Goal: Task Accomplishment & Management: Complete application form

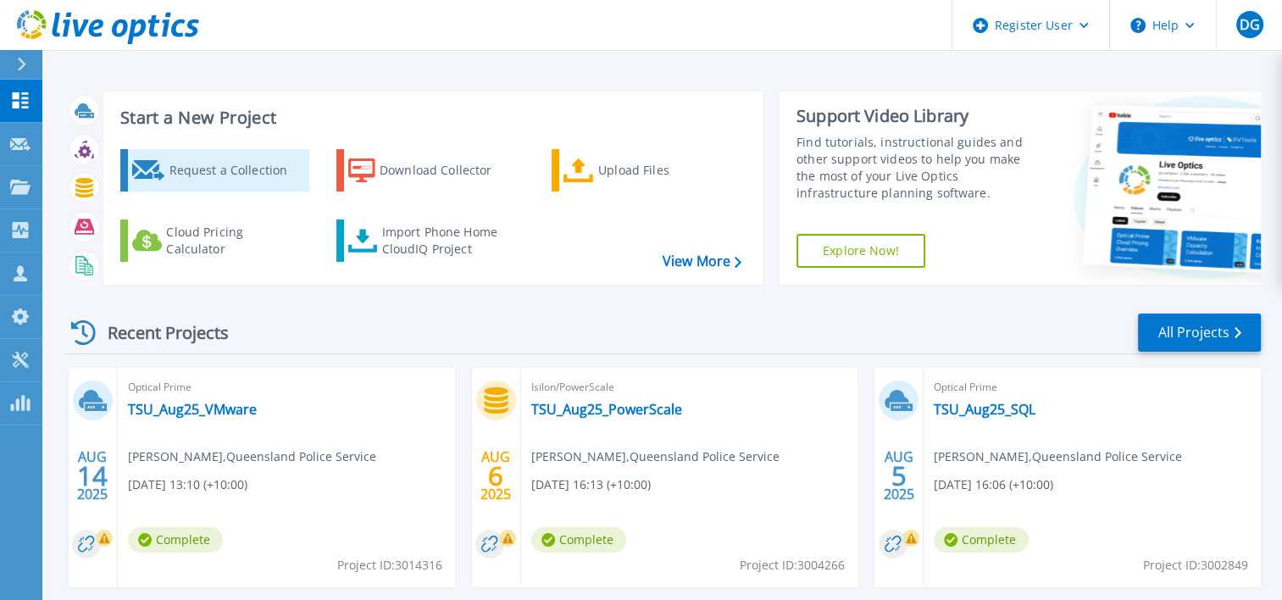
click at [203, 169] on div "Request a Collection" at bounding box center [237, 170] width 136 height 34
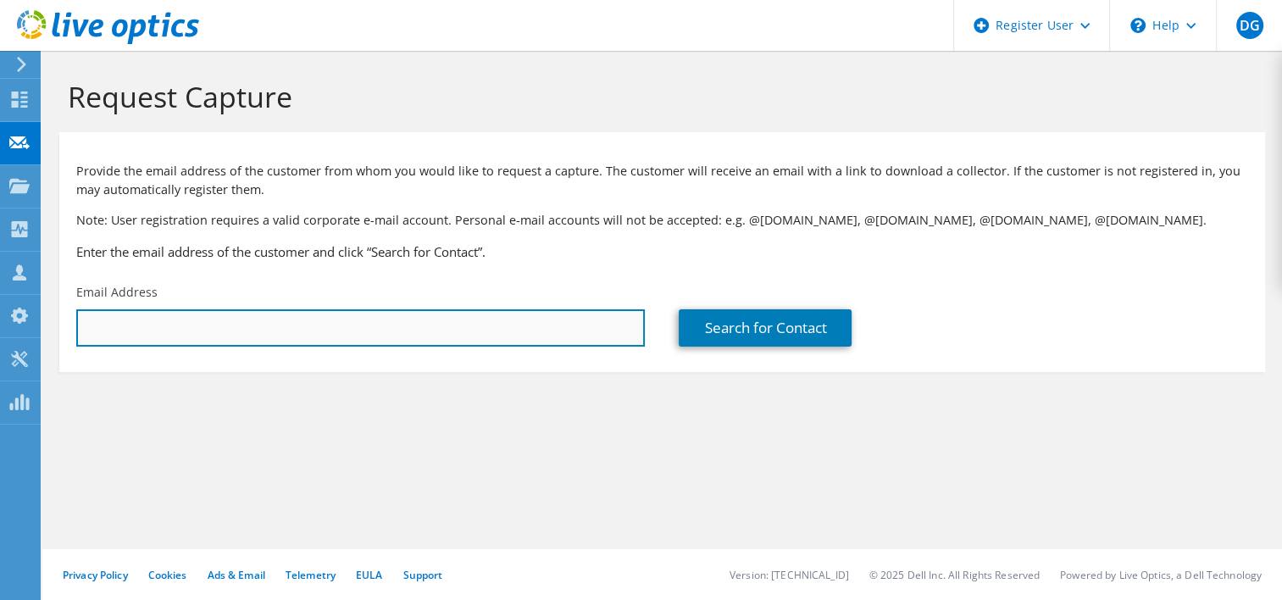
paste input "lachlan.heeley@emesent.io;"
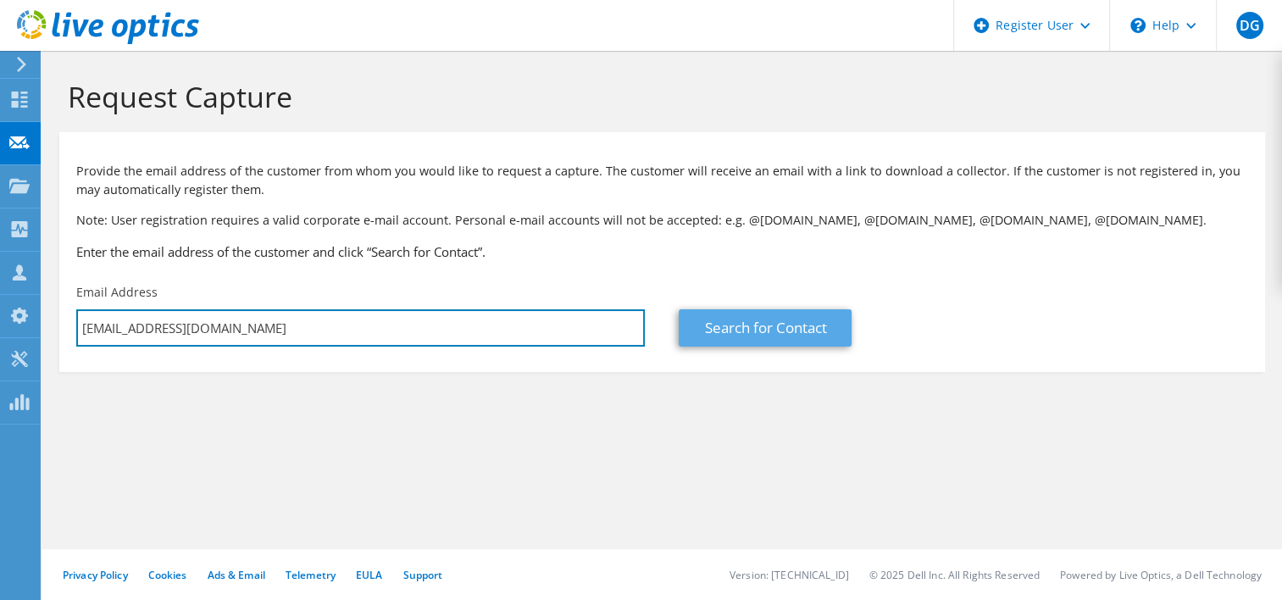
type input "lachlan.heeley@emesent.io"
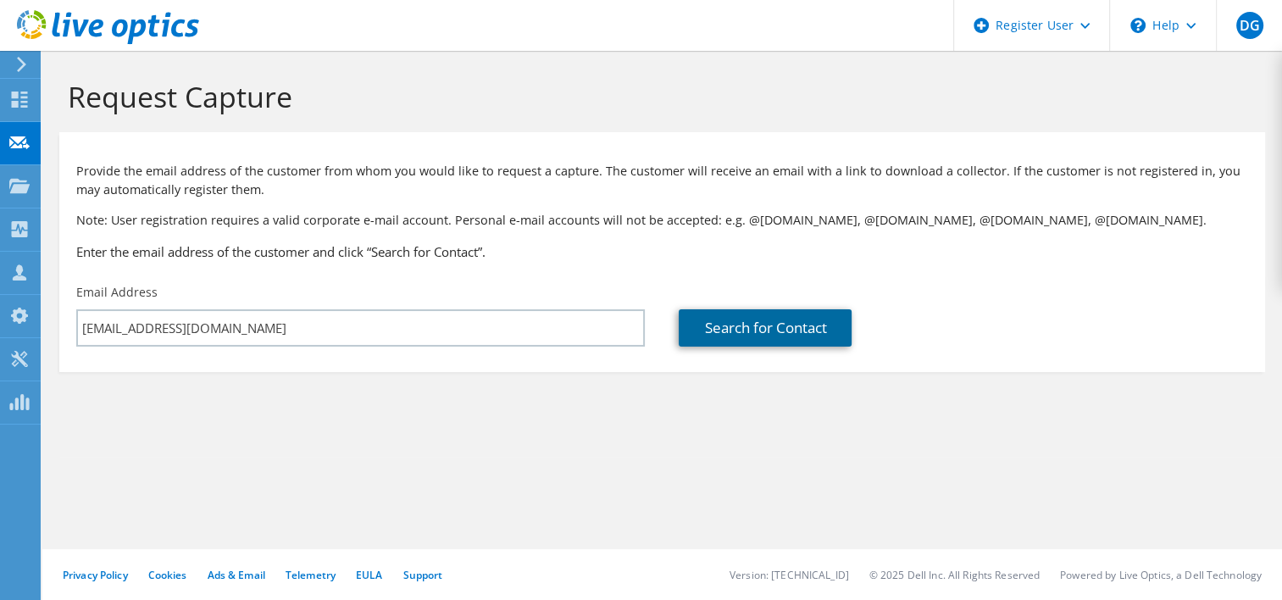
click at [813, 325] on link "Search for Contact" at bounding box center [765, 327] width 173 height 37
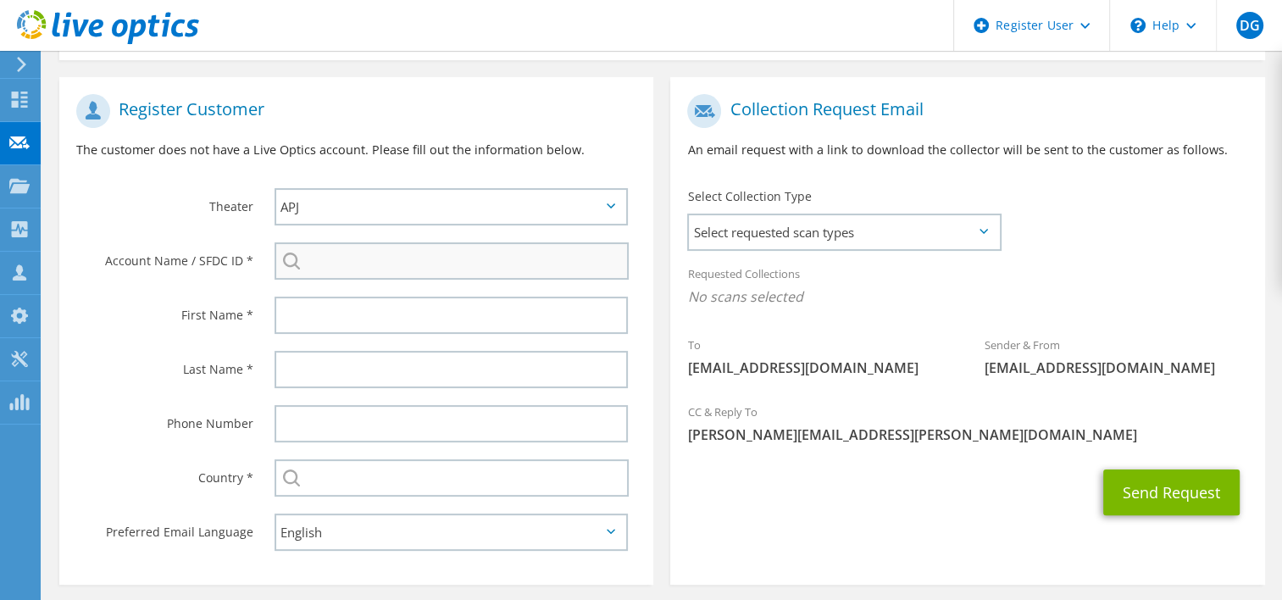
scroll to position [339, 0]
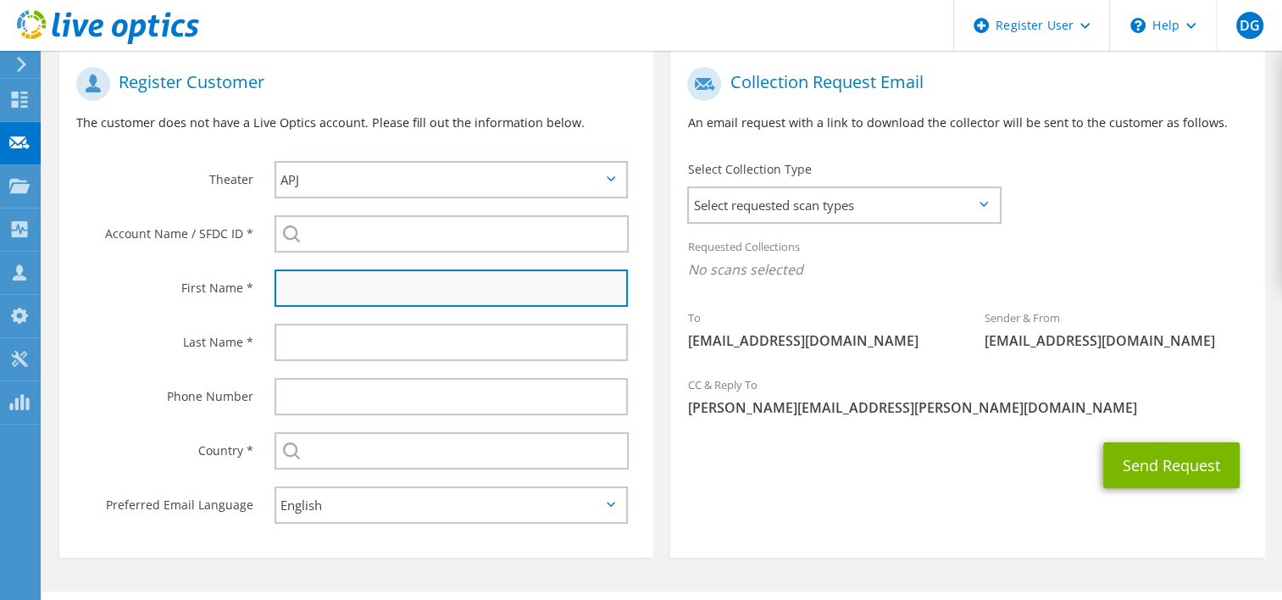
click at [367, 284] on input "text" at bounding box center [452, 287] width 354 height 37
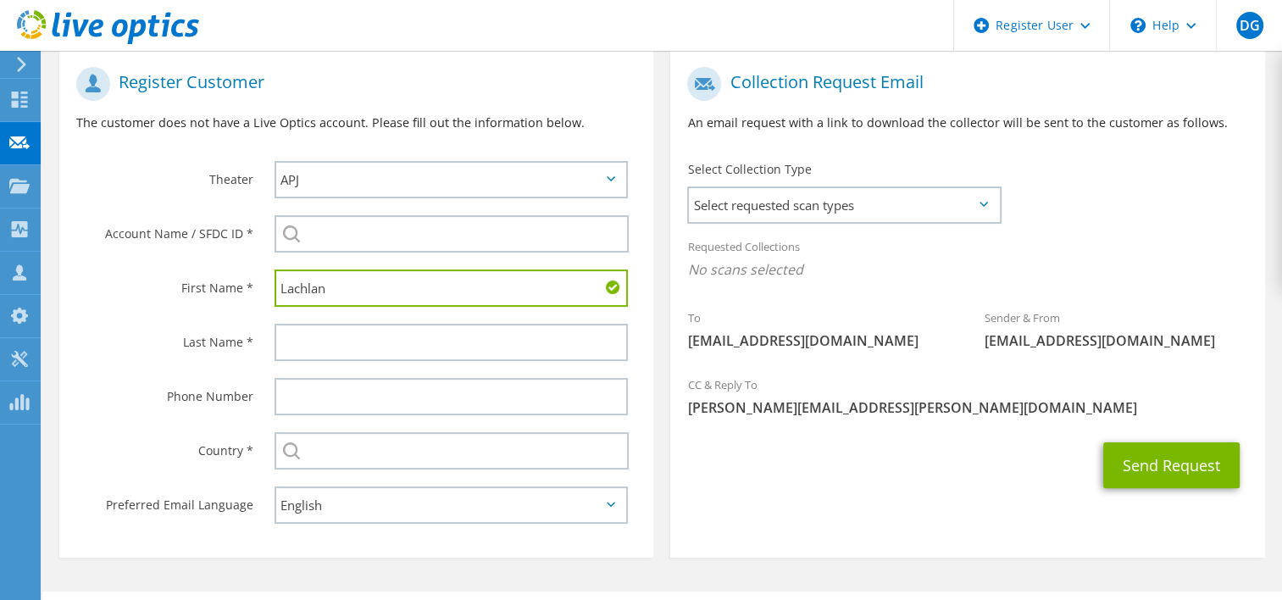
type input "Lachlan"
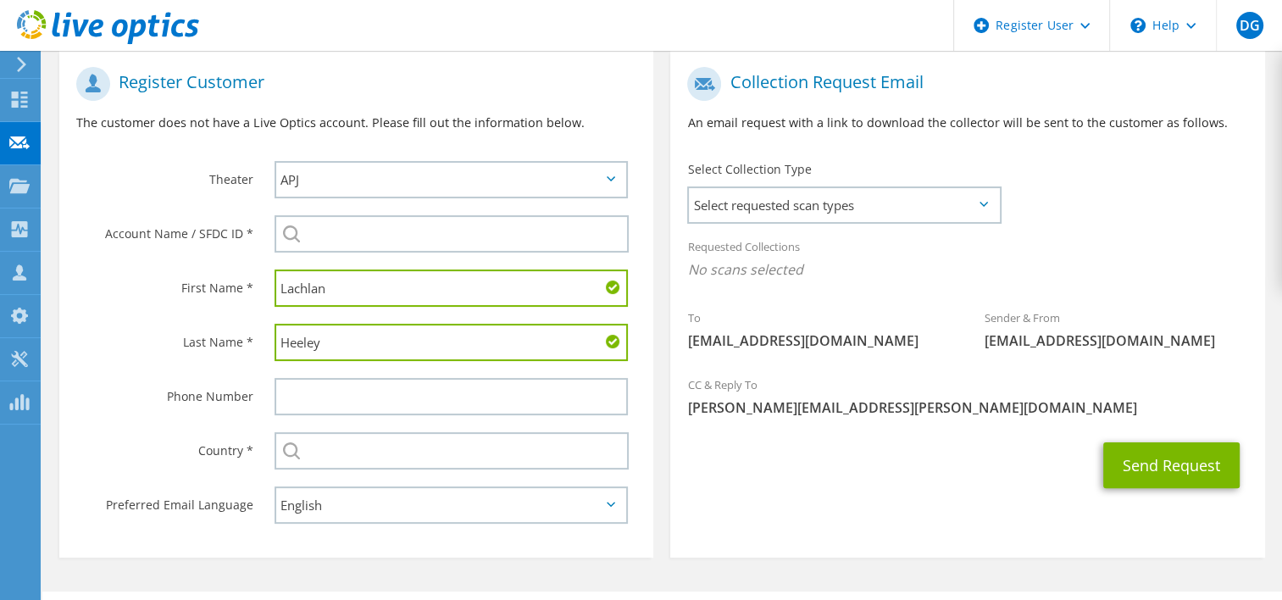
type input "Heeley"
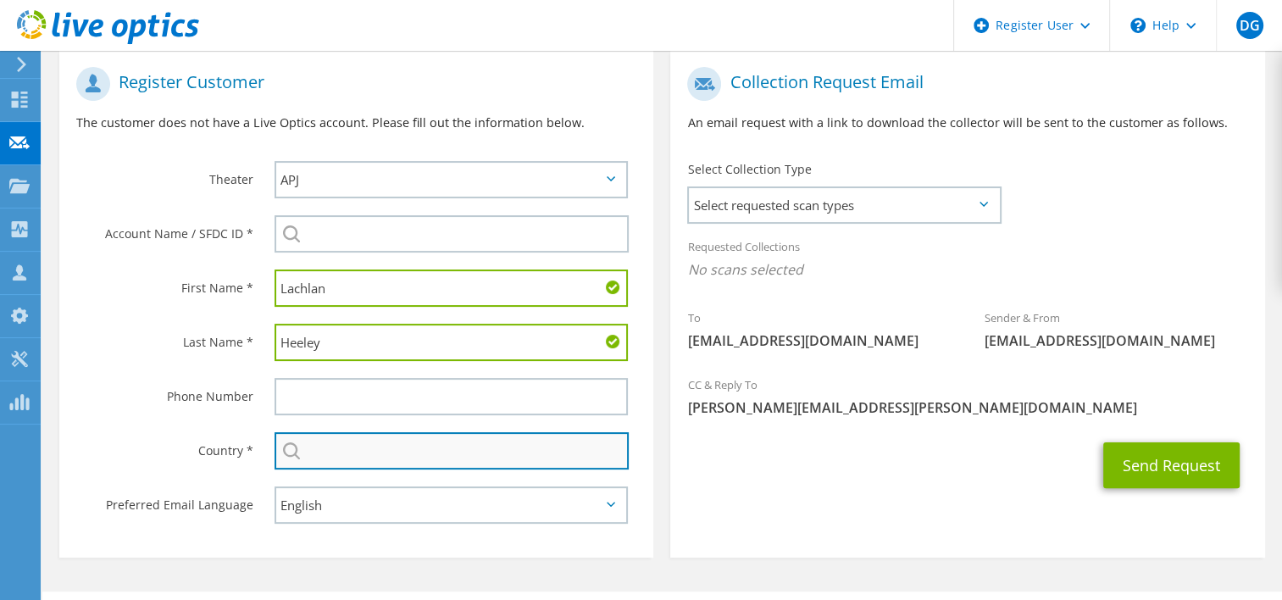
click at [413, 448] on input "text" at bounding box center [452, 450] width 355 height 37
type input "Australia"
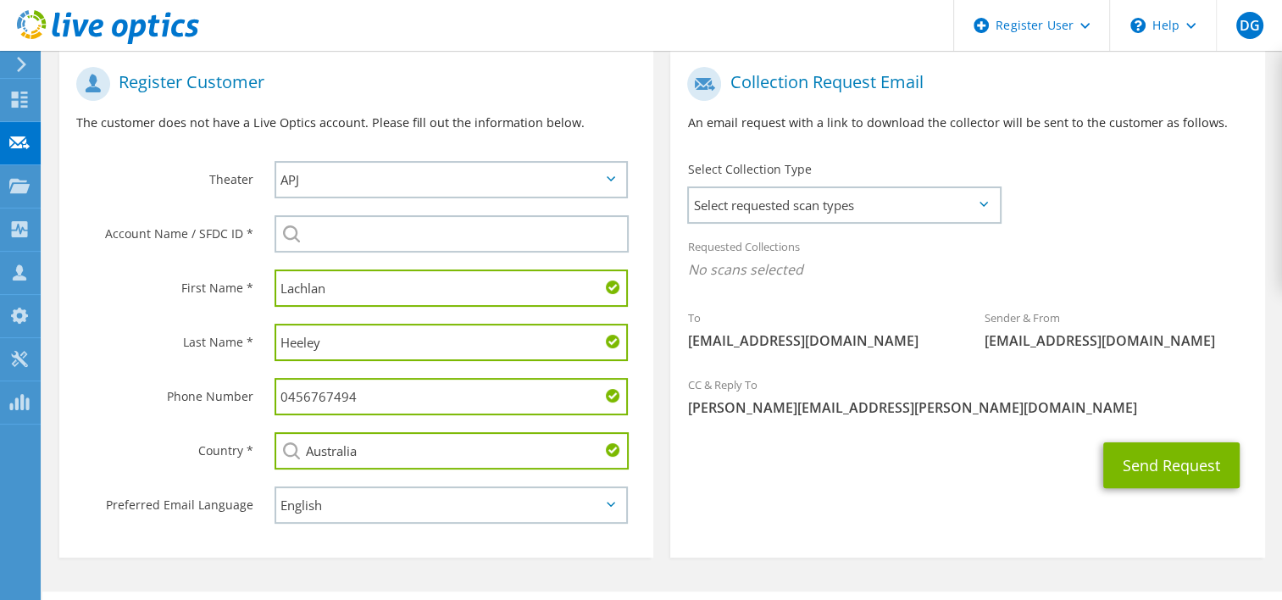
click at [365, 403] on input "0456767494" at bounding box center [452, 396] width 354 height 37
type input "0"
click at [826, 212] on span "Select requested scan types" at bounding box center [843, 205] width 309 height 34
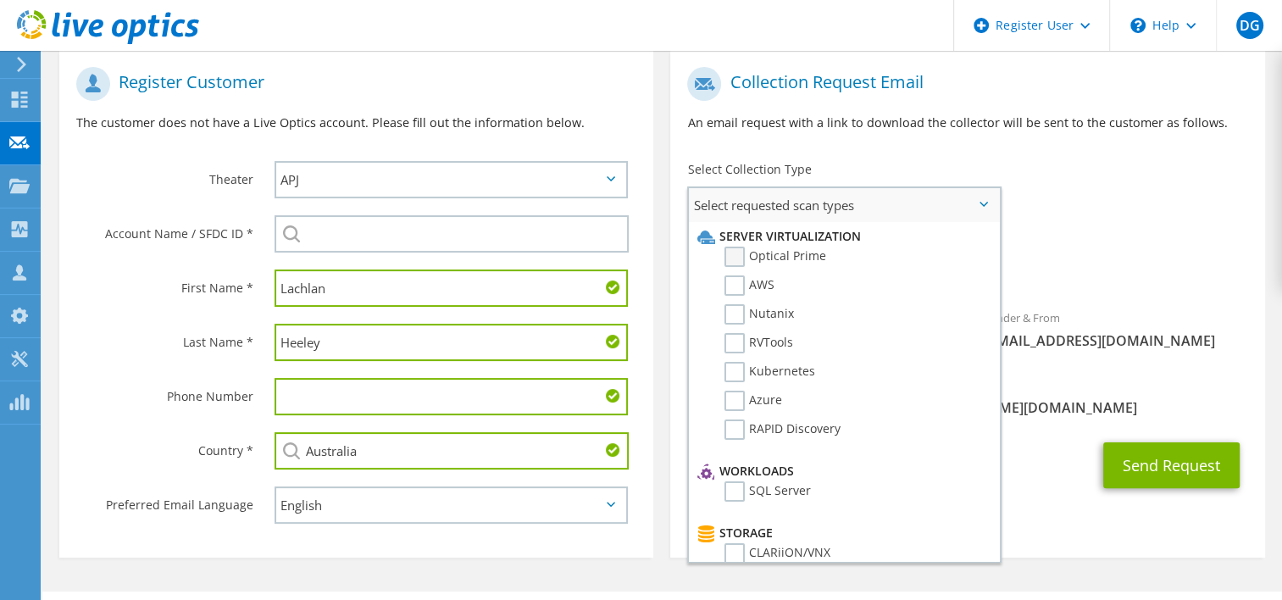
click at [735, 258] on label "Optical Prime" at bounding box center [775, 257] width 102 height 20
click at [0, 0] on input "Optical Prime" at bounding box center [0, 0] width 0 height 0
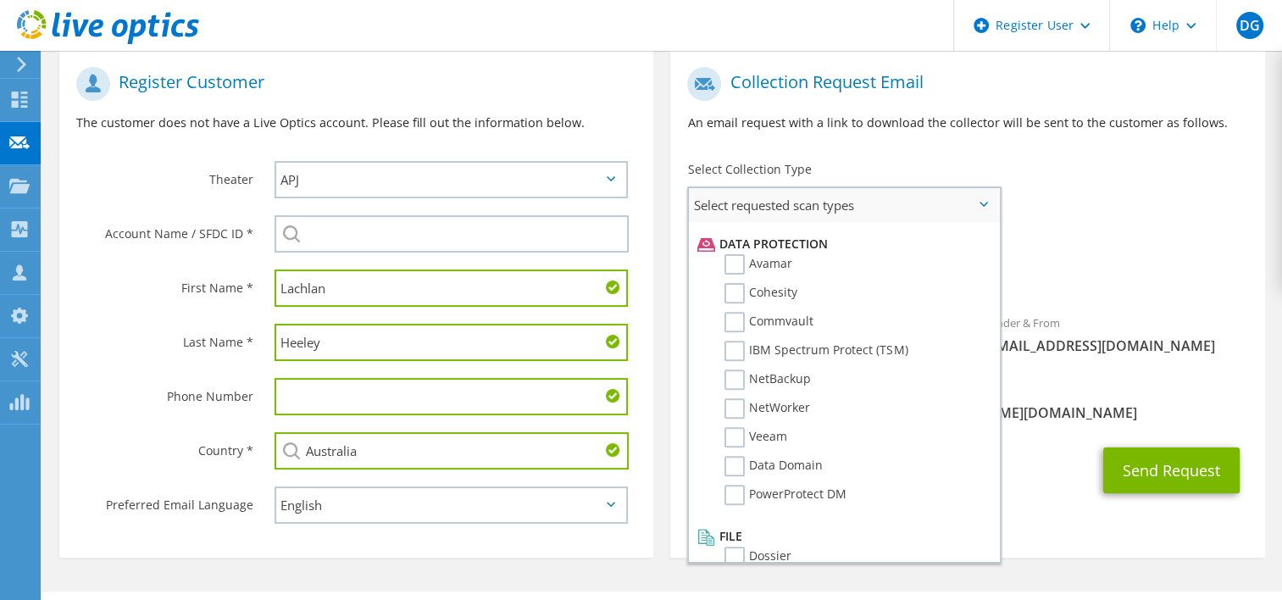
scroll to position [726, 0]
drag, startPoint x: 736, startPoint y: 416, endPoint x: 819, endPoint y: 424, distance: 83.5
click at [735, 426] on label "Veeam" at bounding box center [755, 436] width 63 height 20
click at [0, 0] on input "Veeam" at bounding box center [0, 0] width 0 height 0
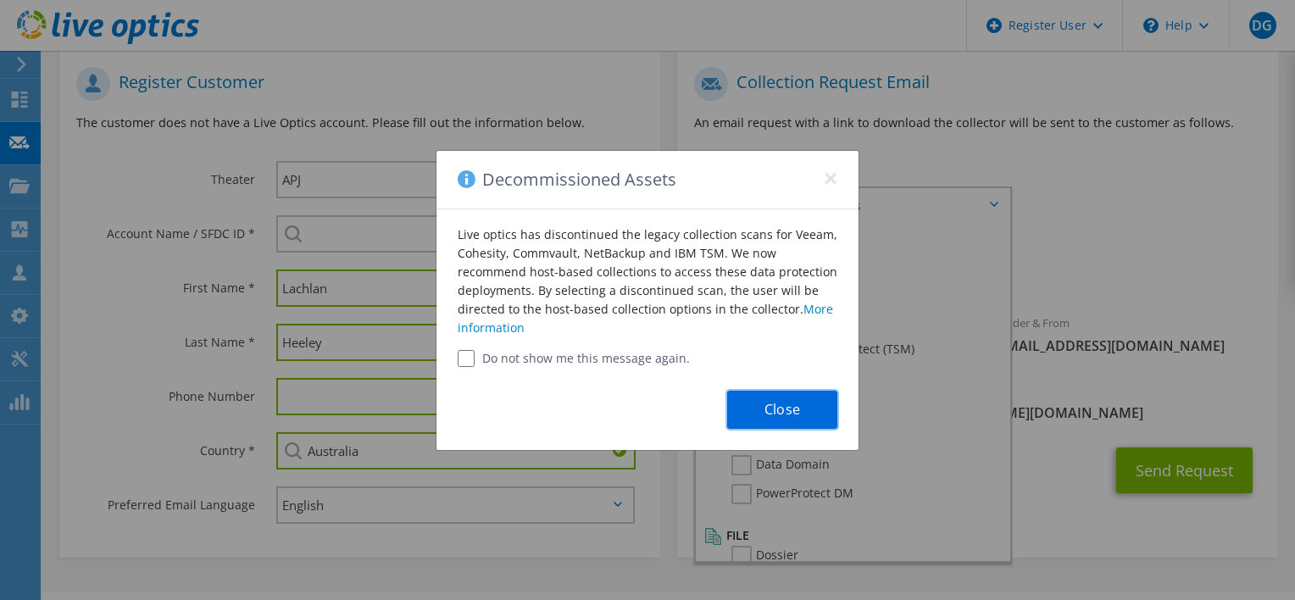
click at [783, 400] on button "Close" at bounding box center [782, 410] width 110 height 38
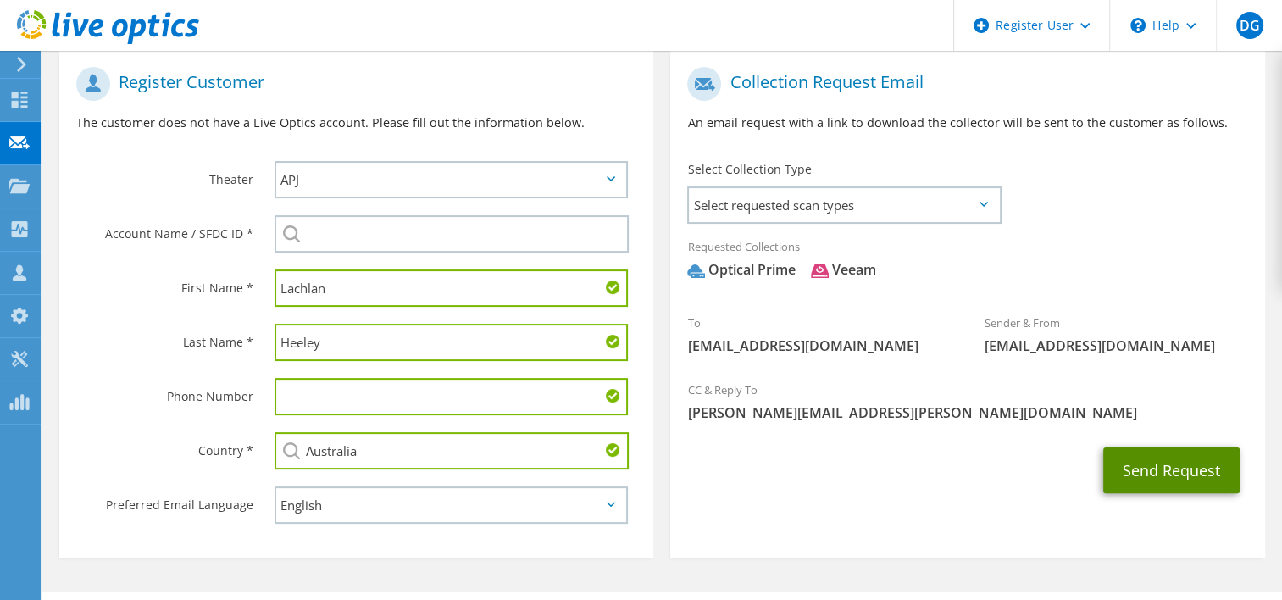
click at [1186, 464] on button "Send Request" at bounding box center [1171, 470] width 136 height 46
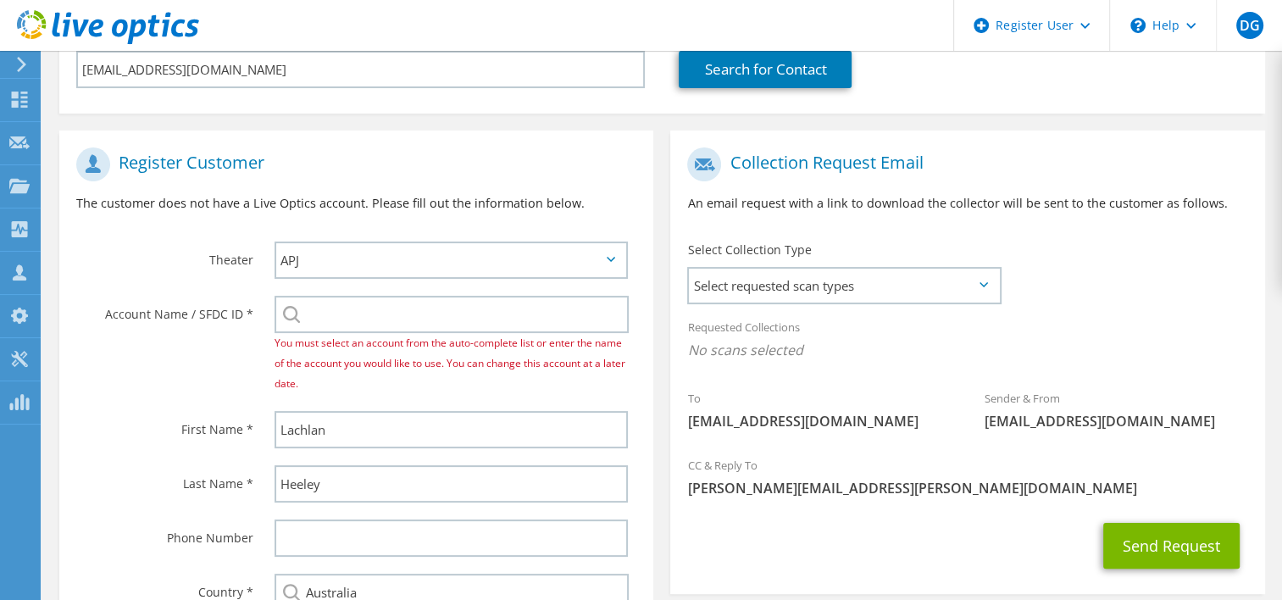
scroll to position [339, 0]
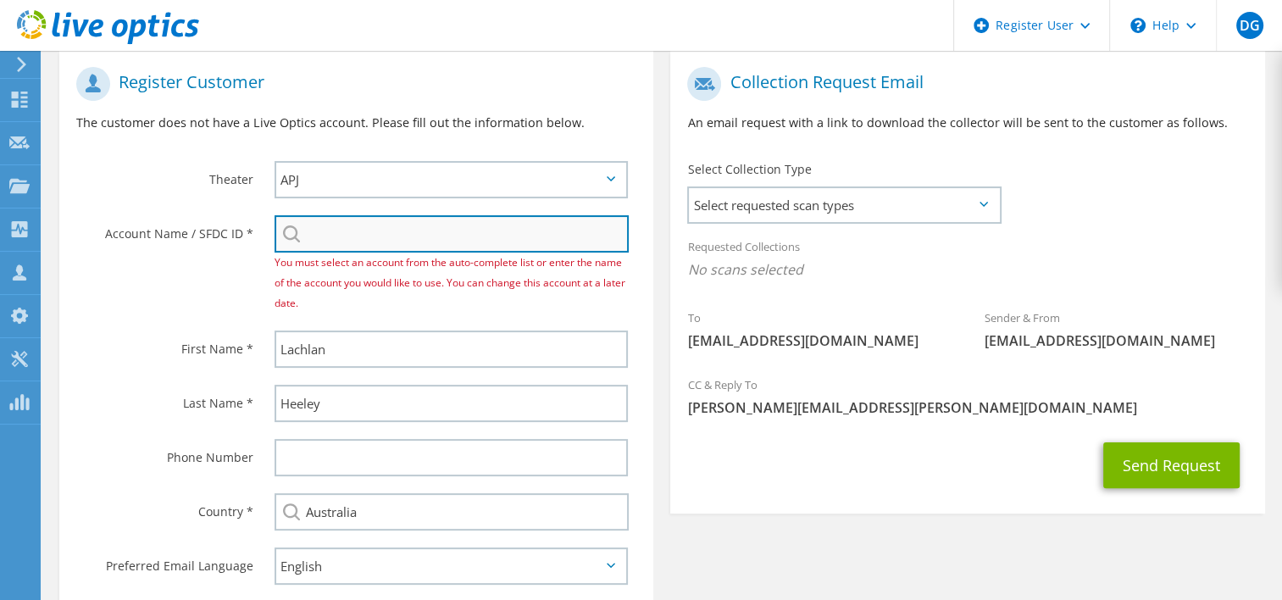
click at [310, 237] on input "search" at bounding box center [452, 233] width 355 height 37
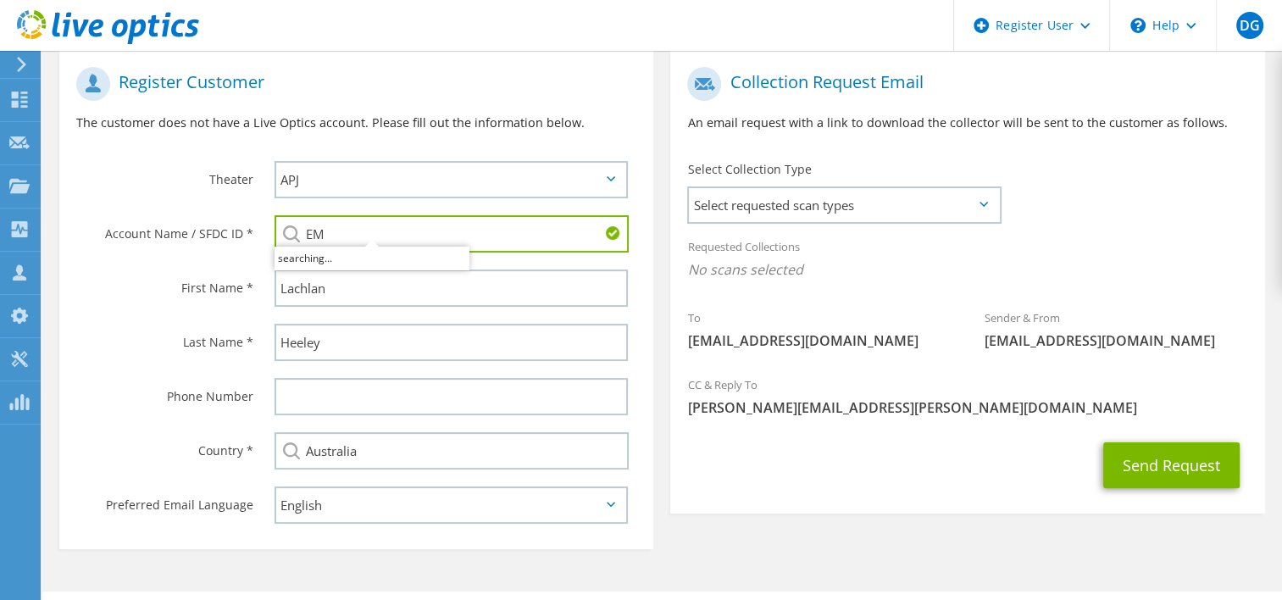
type input "E"
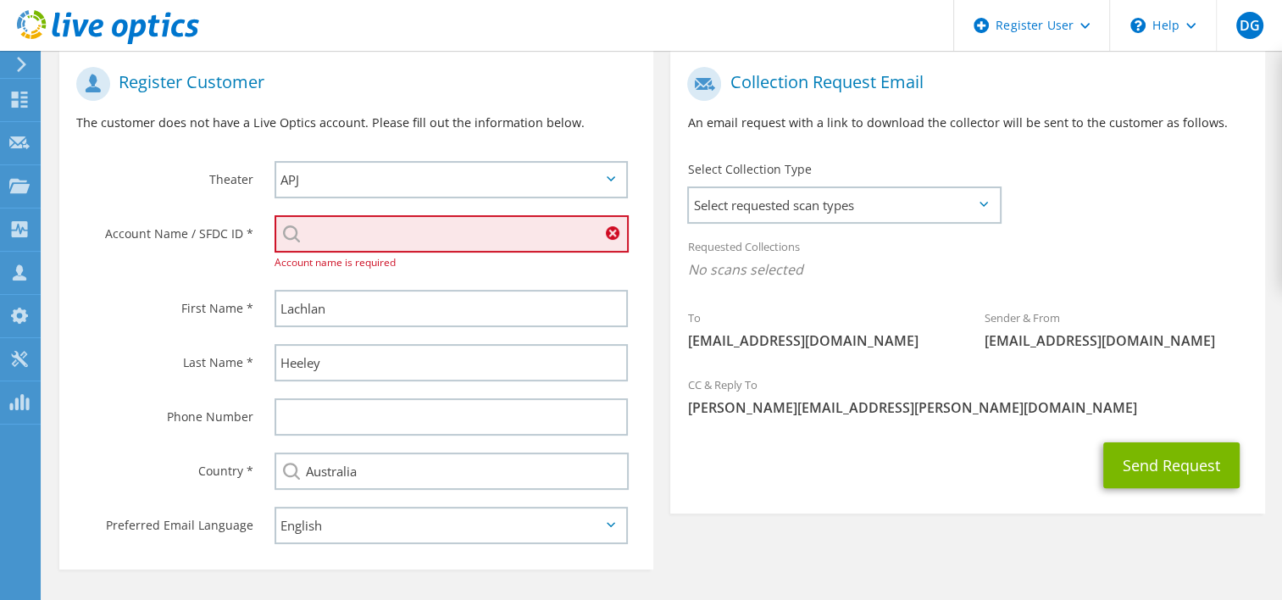
paste input "lachlan.heeley@emesent.io;"
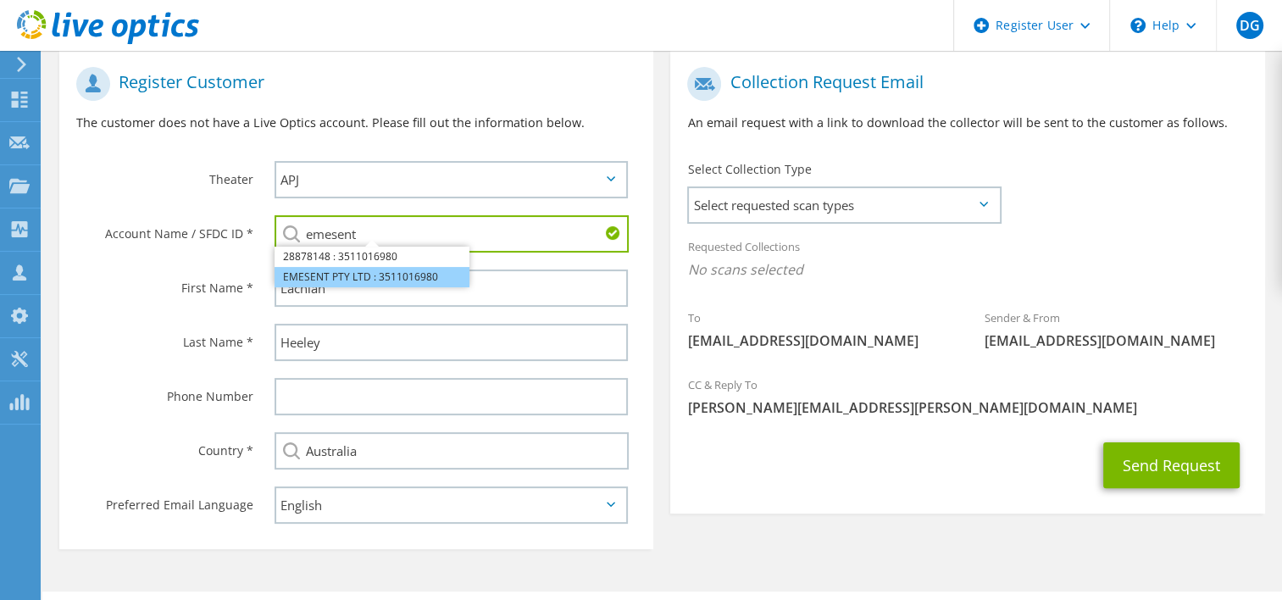
click at [407, 274] on li "EMESENT PTY LTD : 3511016980" at bounding box center [372, 277] width 195 height 20
type input "EMESENT PTY LTD : 3511016980"
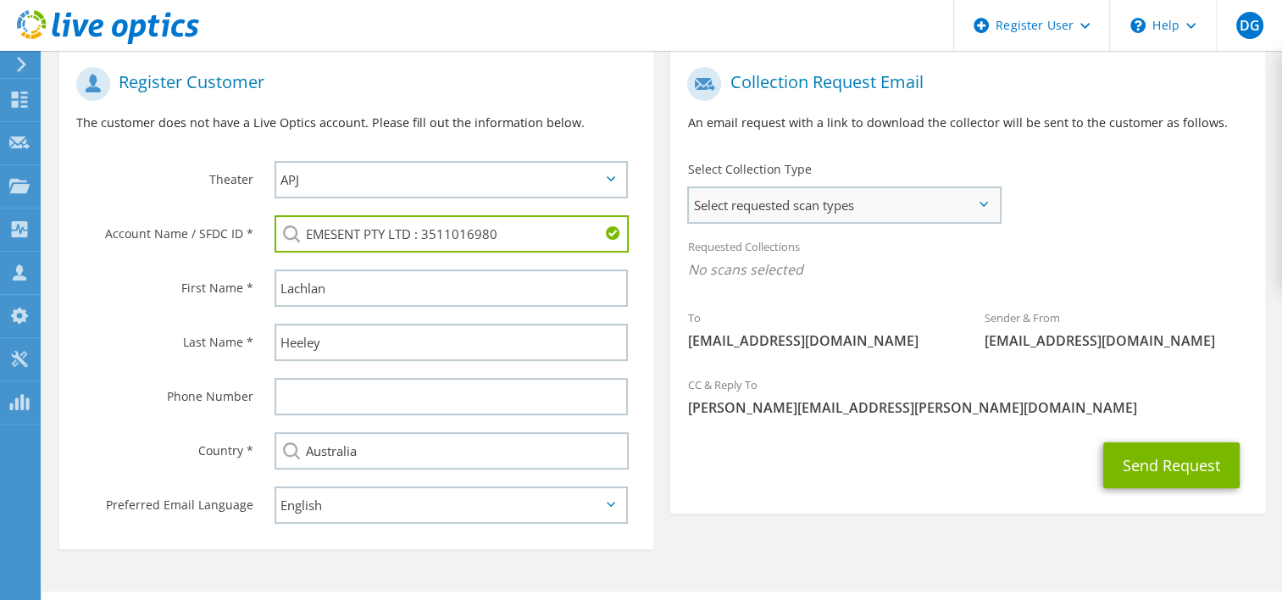
click at [935, 188] on span "Select requested scan types" at bounding box center [843, 205] width 309 height 34
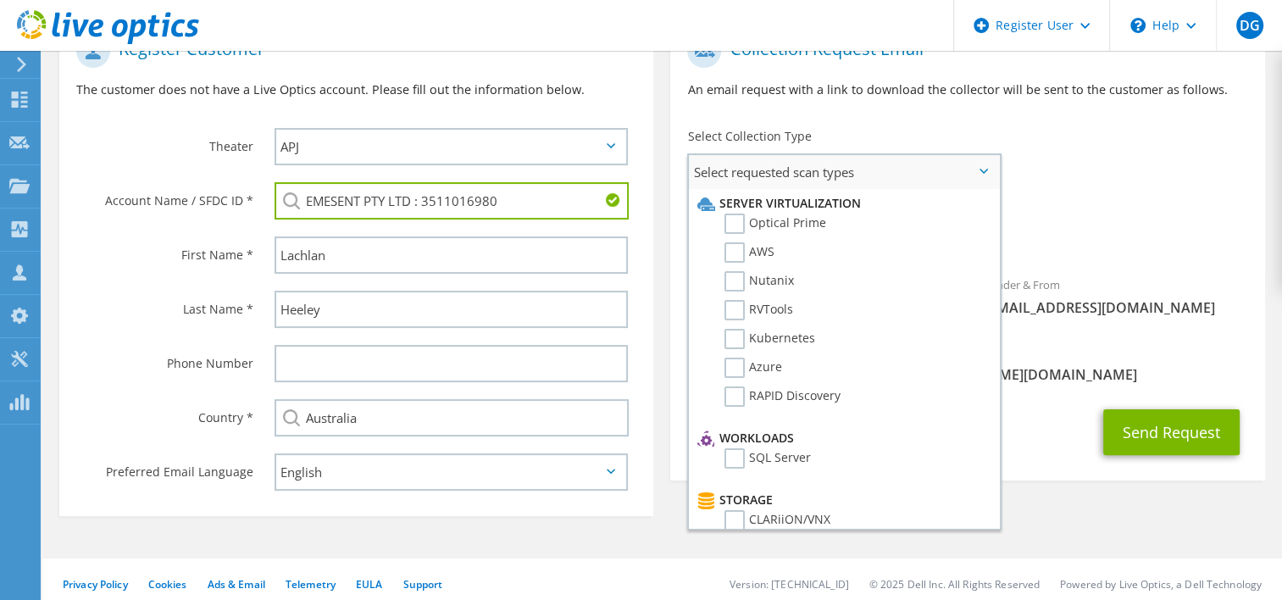
scroll to position [376, 0]
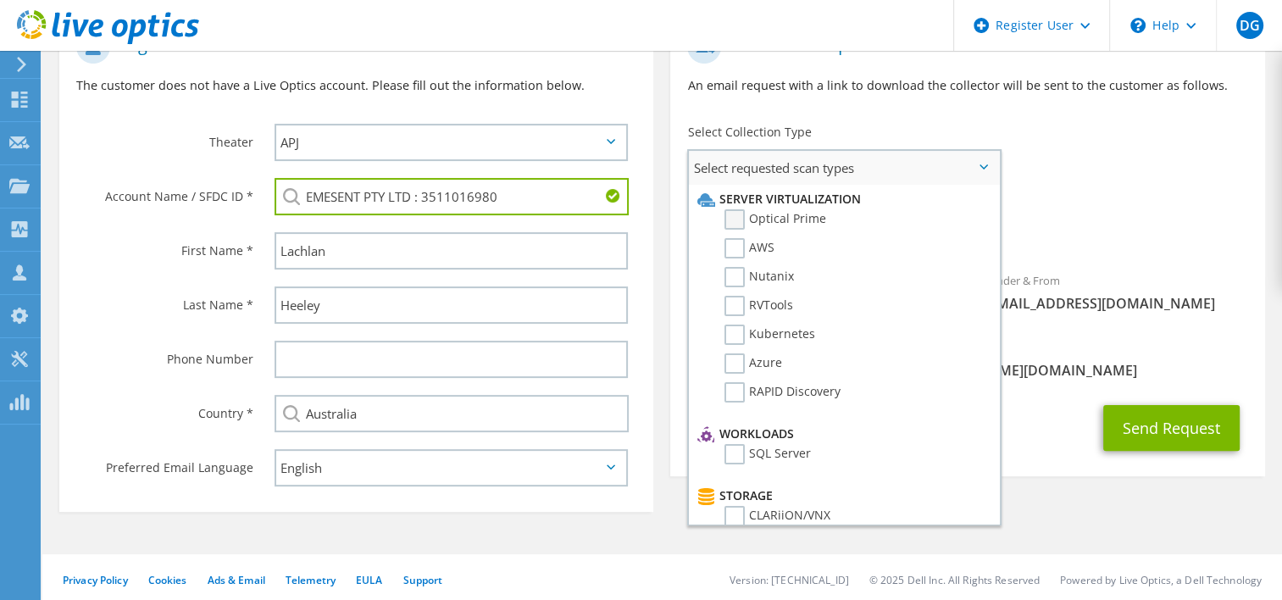
click at [791, 214] on label "Optical Prime" at bounding box center [775, 219] width 102 height 20
click at [0, 0] on input "Optical Prime" at bounding box center [0, 0] width 0 height 0
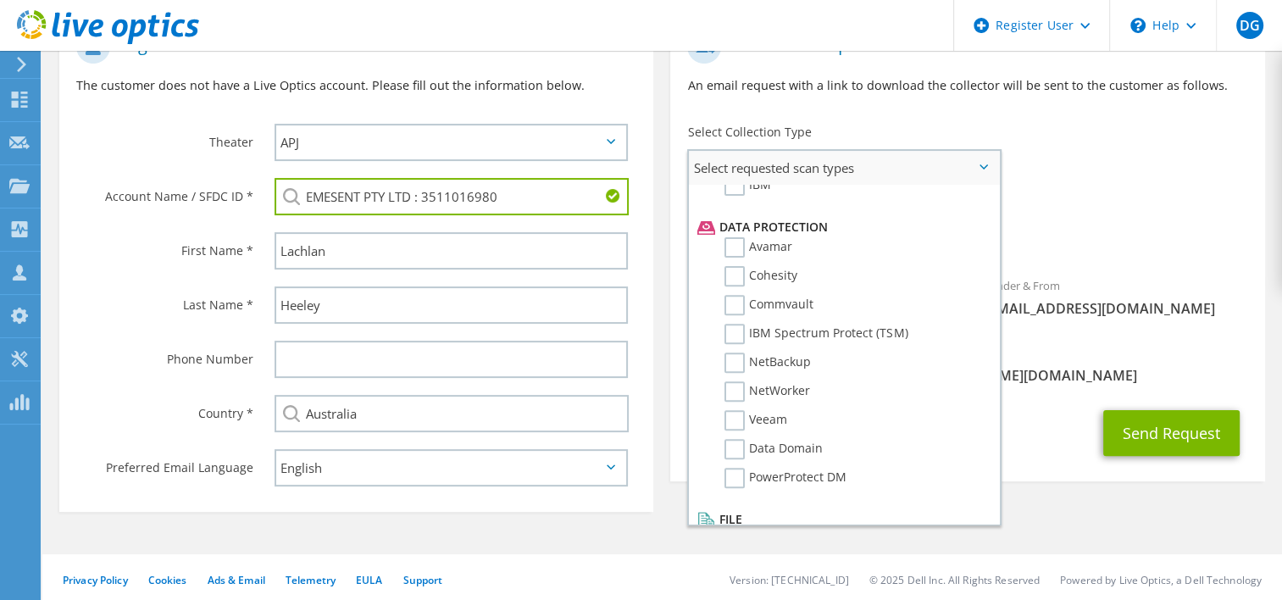
scroll to position [726, 0]
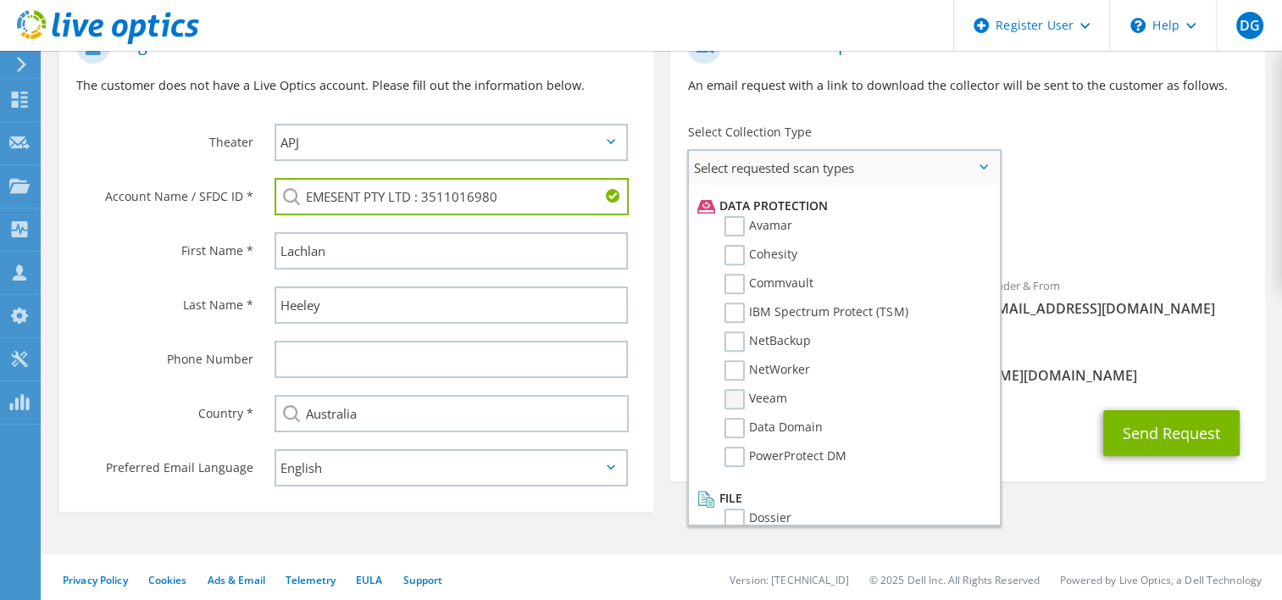
click at [735, 389] on label "Veeam" at bounding box center [755, 399] width 63 height 20
click at [0, 0] on input "Veeam" at bounding box center [0, 0] width 0 height 0
click at [1162, 424] on button "Send Request" at bounding box center [1171, 433] width 136 height 46
